Goal: Information Seeking & Learning: Learn about a topic

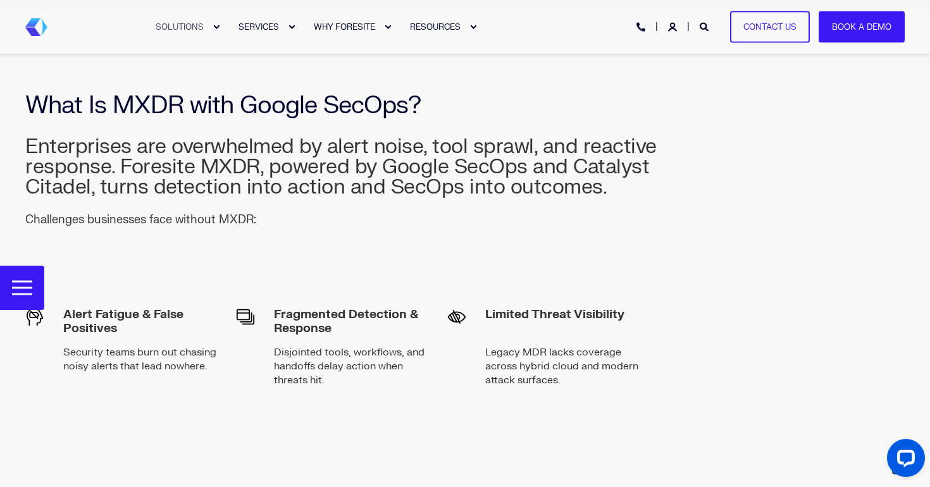
scroll to position [1063, 0]
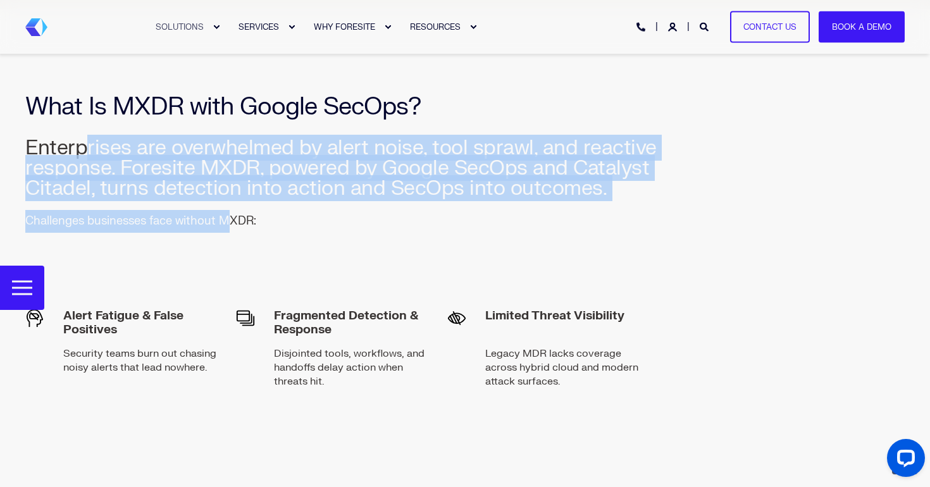
drag, startPoint x: 86, startPoint y: 119, endPoint x: 226, endPoint y: 194, distance: 158.8
click at [228, 194] on span "Enterprises are overwhelmed by alert noise, tool sprawl, and reactive response.…" at bounding box center [341, 185] width 633 height 95
click at [226, 210] on p "Challenges businesses face without MXDR:" at bounding box center [140, 221] width 231 height 23
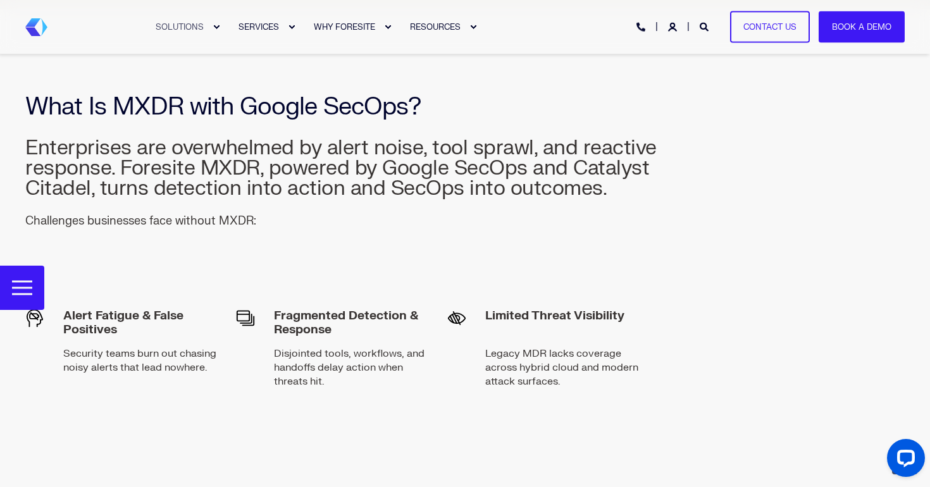
scroll to position [1568, 0]
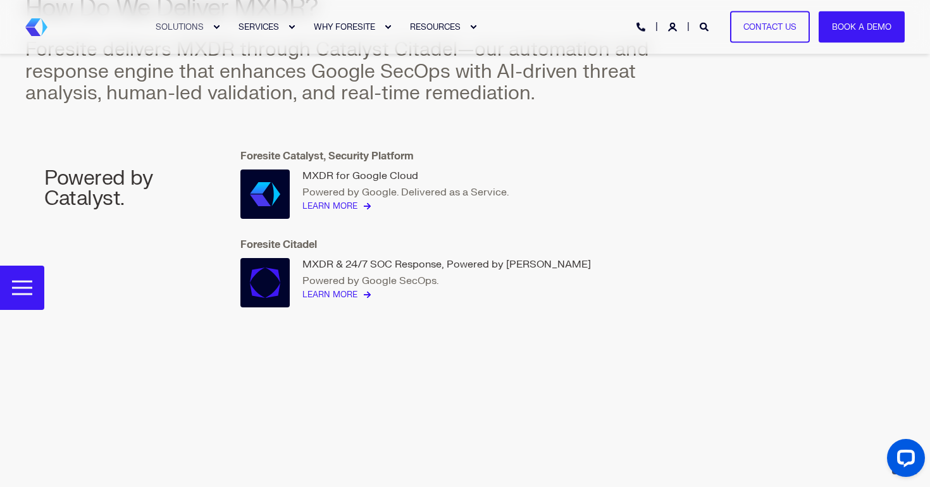
click at [238, 164] on div "How Do We Deliver MXDR? Foresite delivers MXDR through Catalyst Citadel—our aut…" at bounding box center [341, 259] width 633 height 527
click at [246, 170] on link at bounding box center [264, 194] width 49 height 49
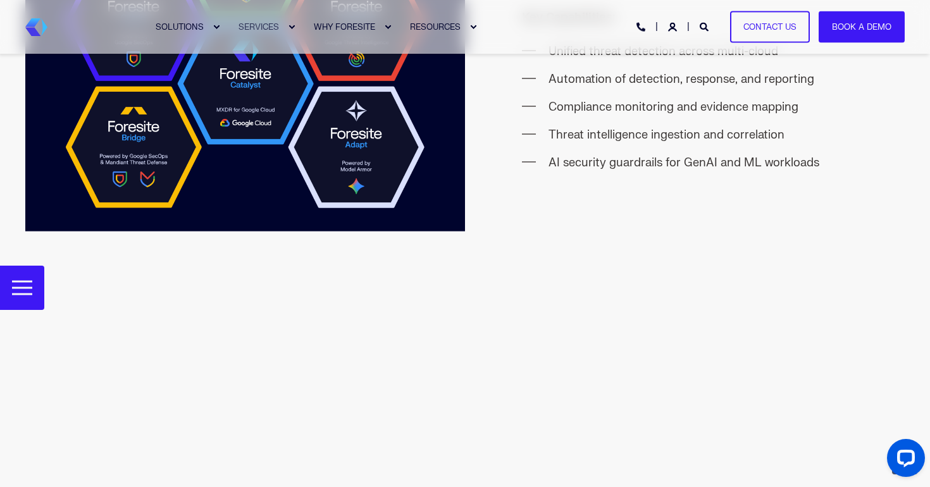
scroll to position [1863, 0]
